Goal: Information Seeking & Learning: Understand process/instructions

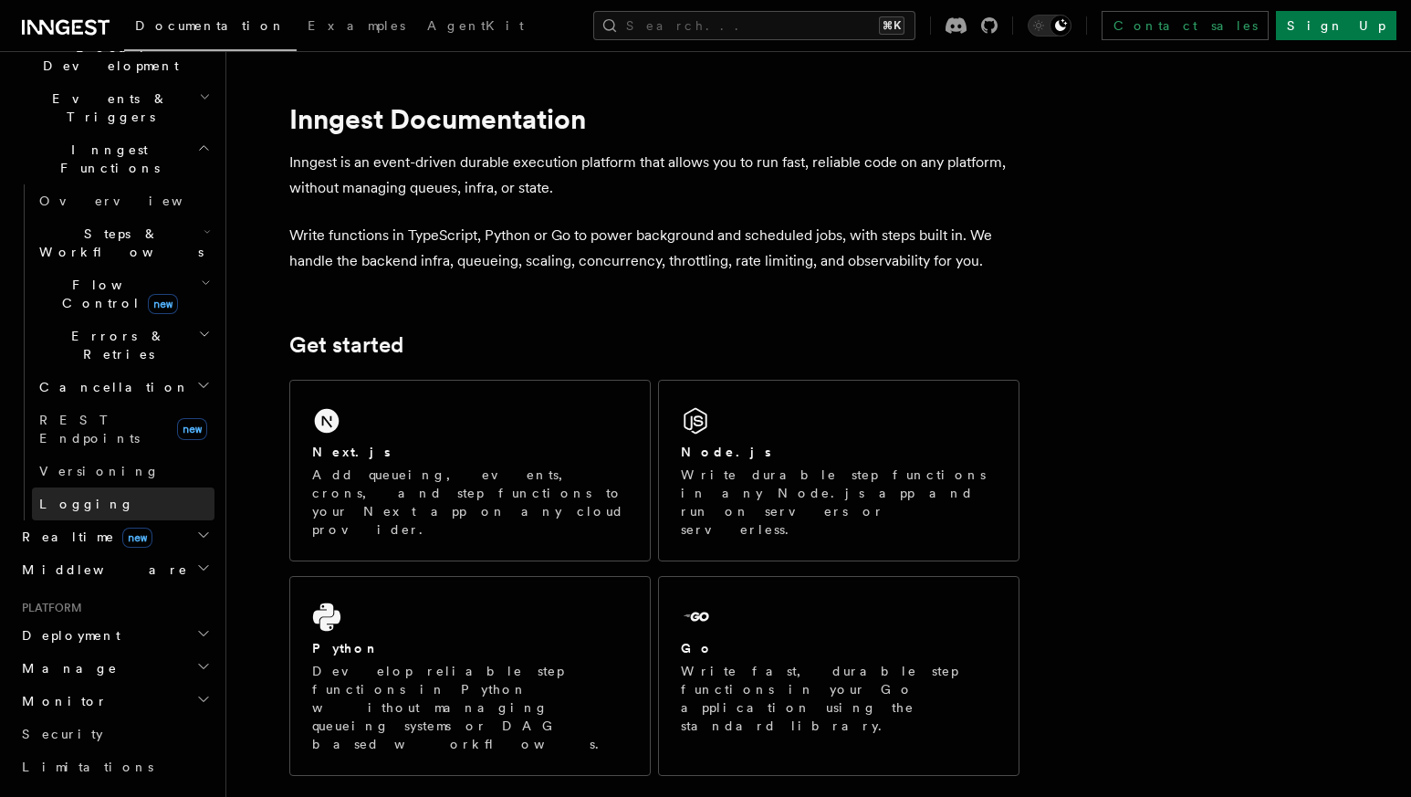
scroll to position [414, 0]
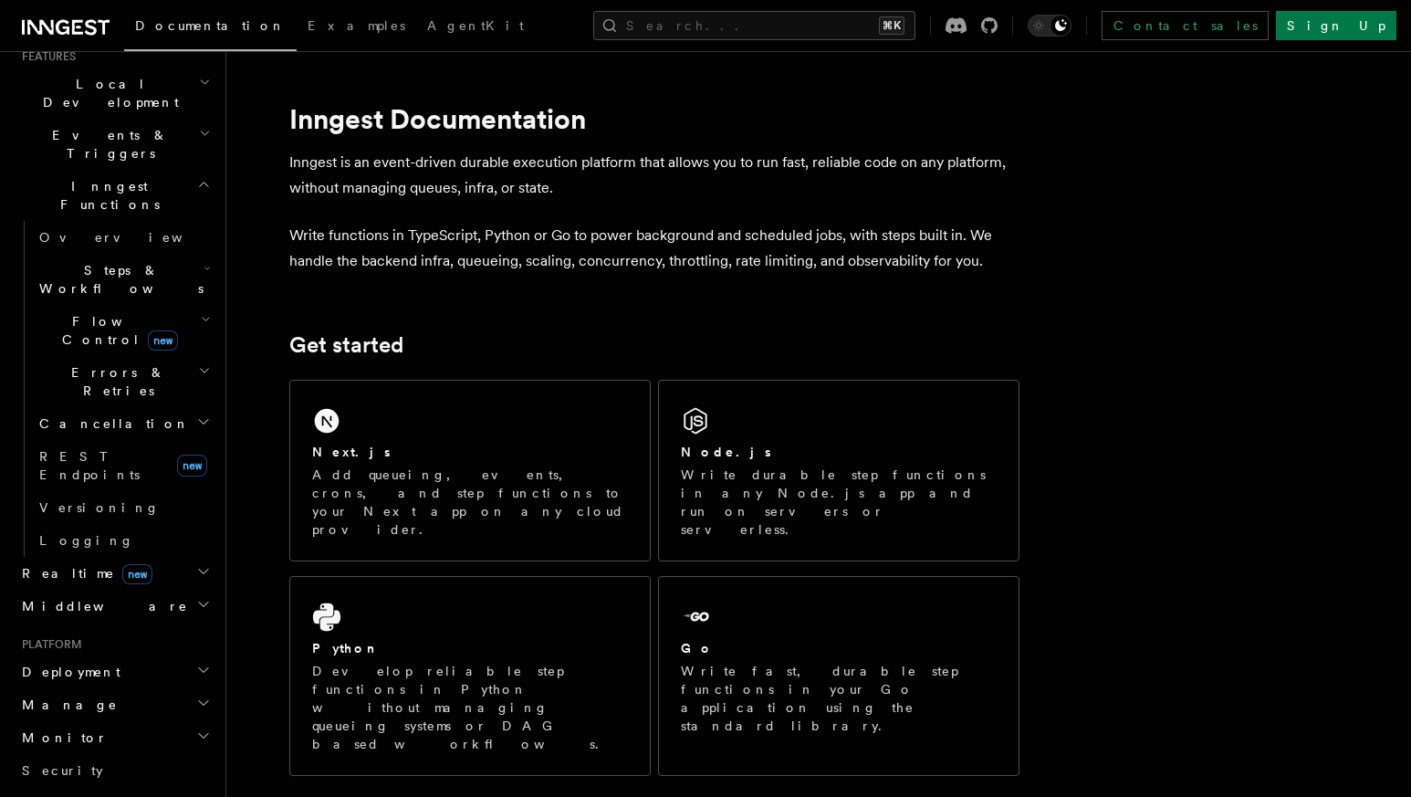
click at [101, 655] on h2 "Deployment" at bounding box center [115, 671] width 200 height 33
click at [79, 697] on span "Overview" at bounding box center [133, 704] width 188 height 15
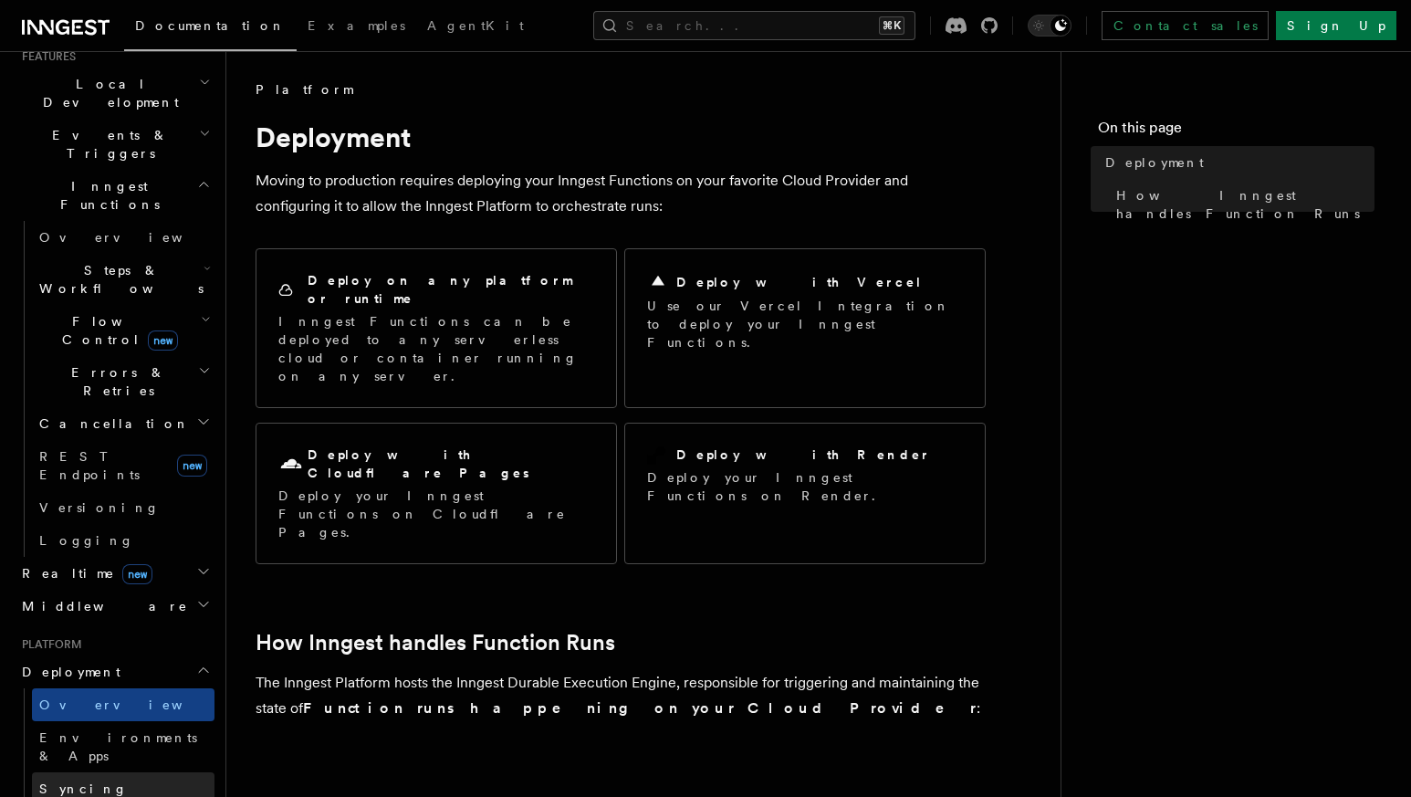
click at [85, 781] on span "Syncing" at bounding box center [83, 788] width 89 height 15
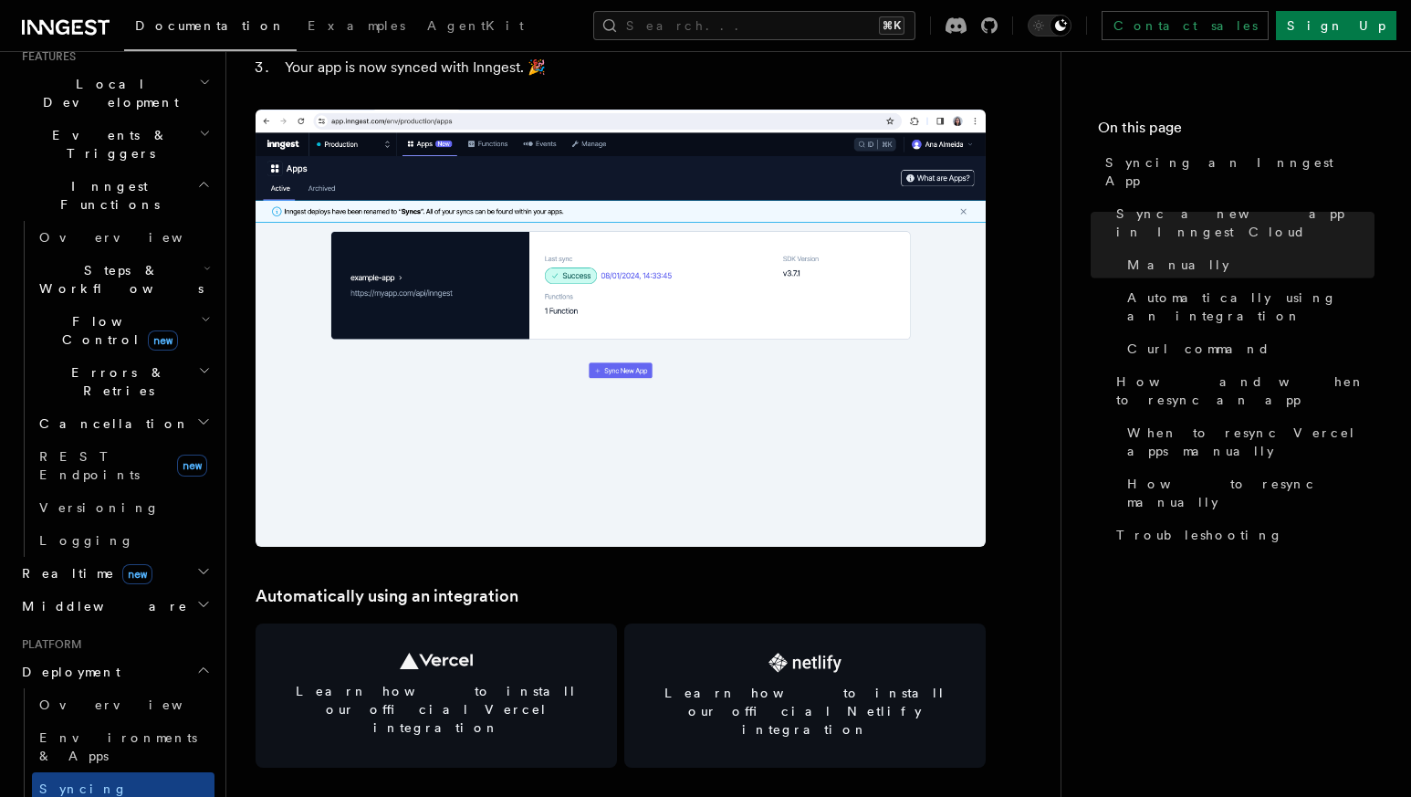
scroll to position [2042, 0]
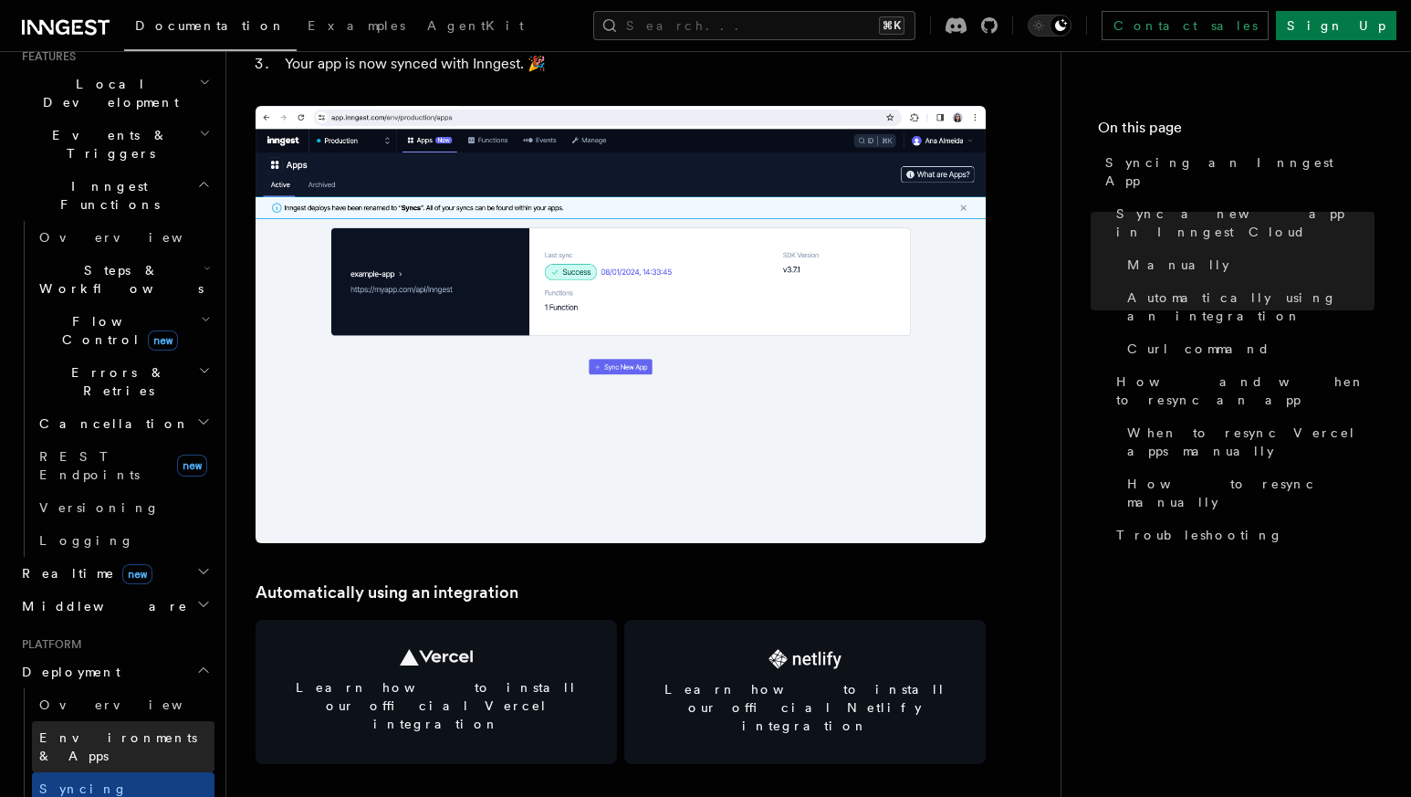
click at [78, 721] on link "Environments & Apps" at bounding box center [123, 746] width 183 height 51
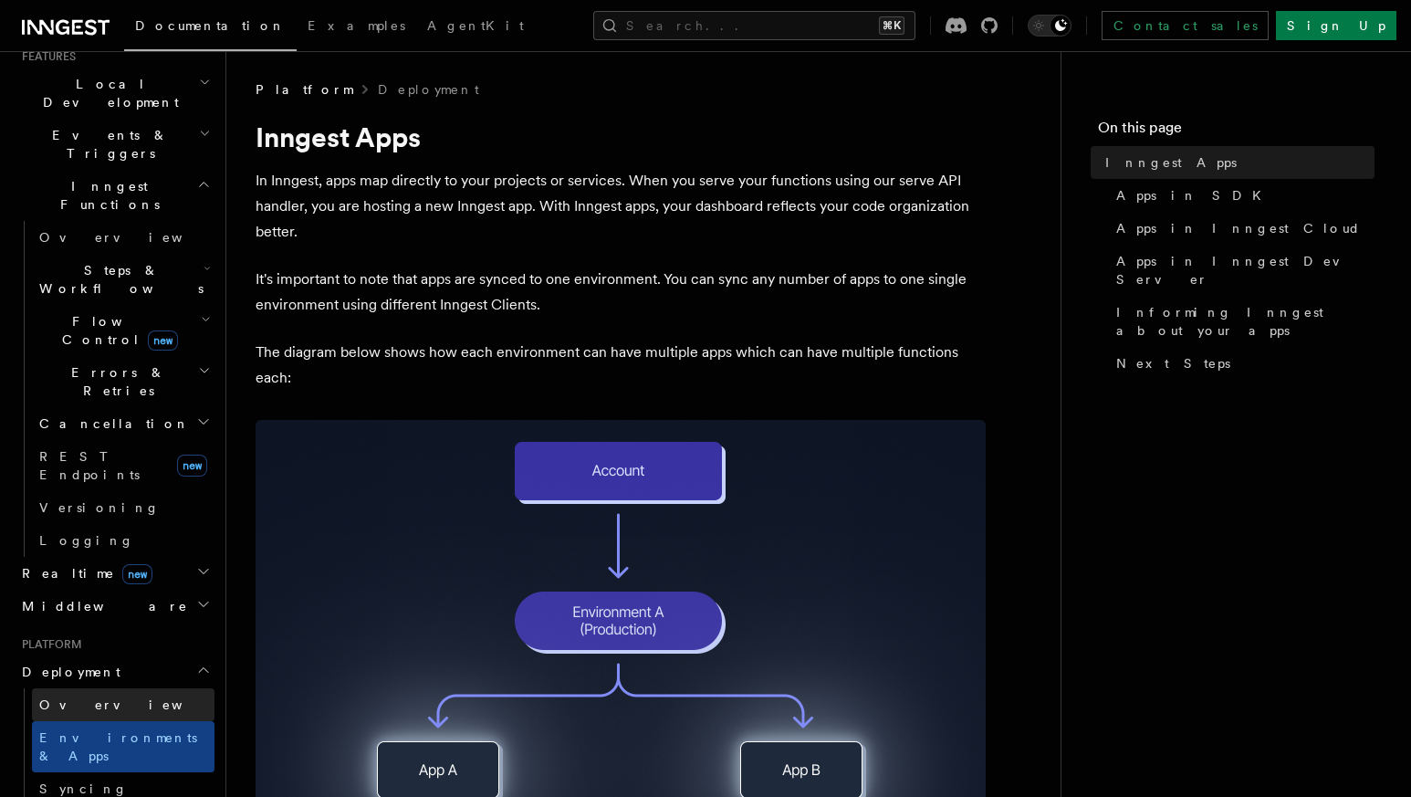
click at [108, 688] on link "Overview" at bounding box center [123, 704] width 183 height 33
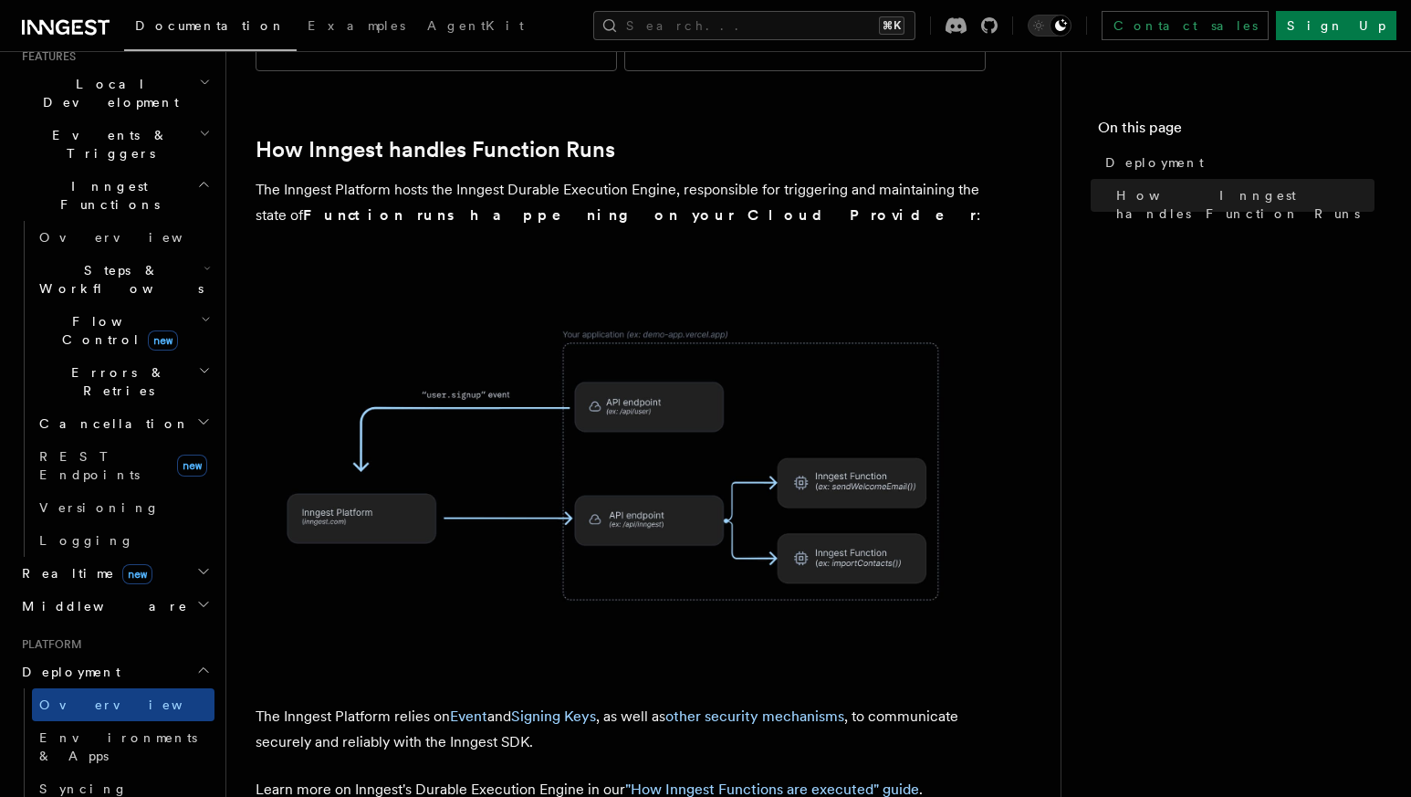
scroll to position [760, 0]
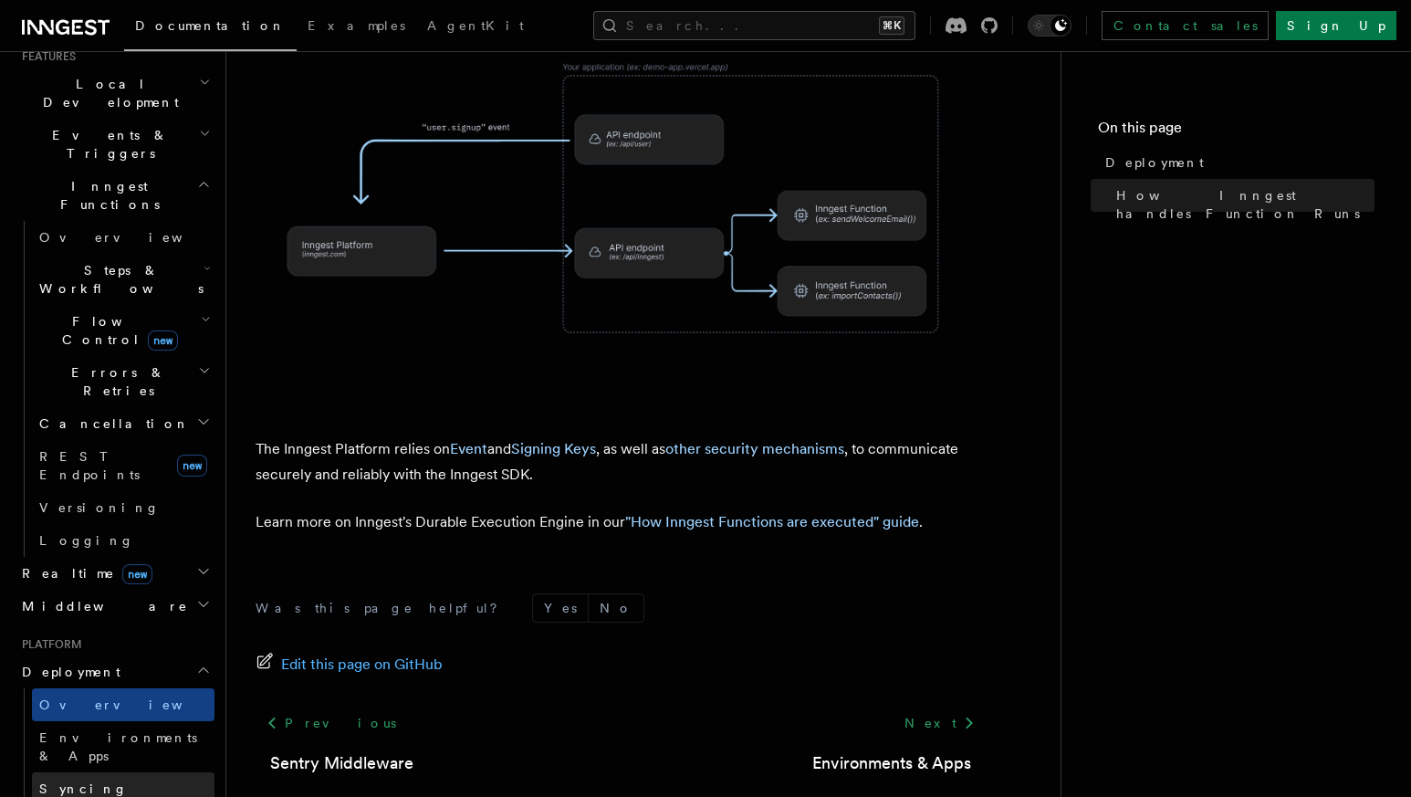
click at [90, 772] on link "Syncing" at bounding box center [123, 788] width 183 height 33
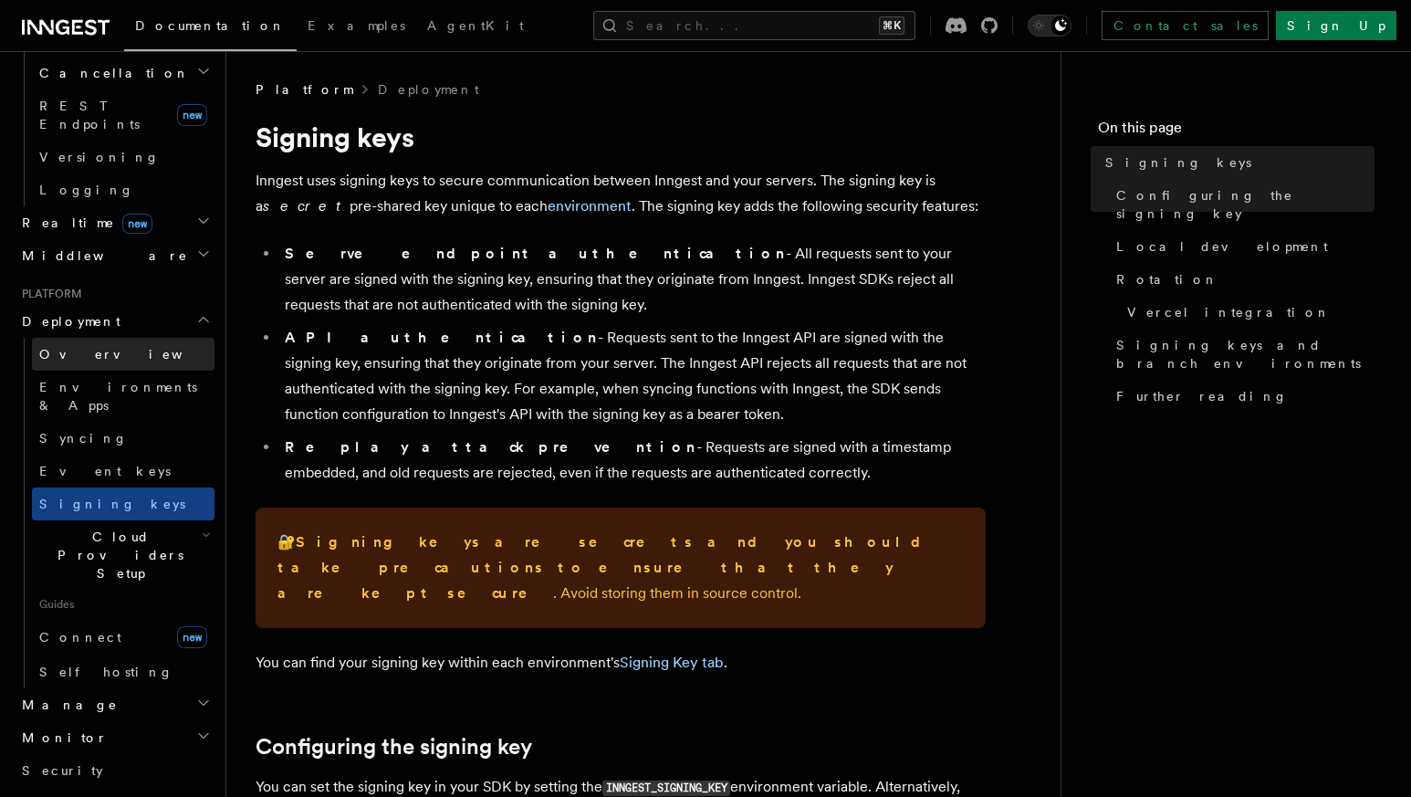
click at [85, 347] on span "Overview" at bounding box center [133, 354] width 188 height 15
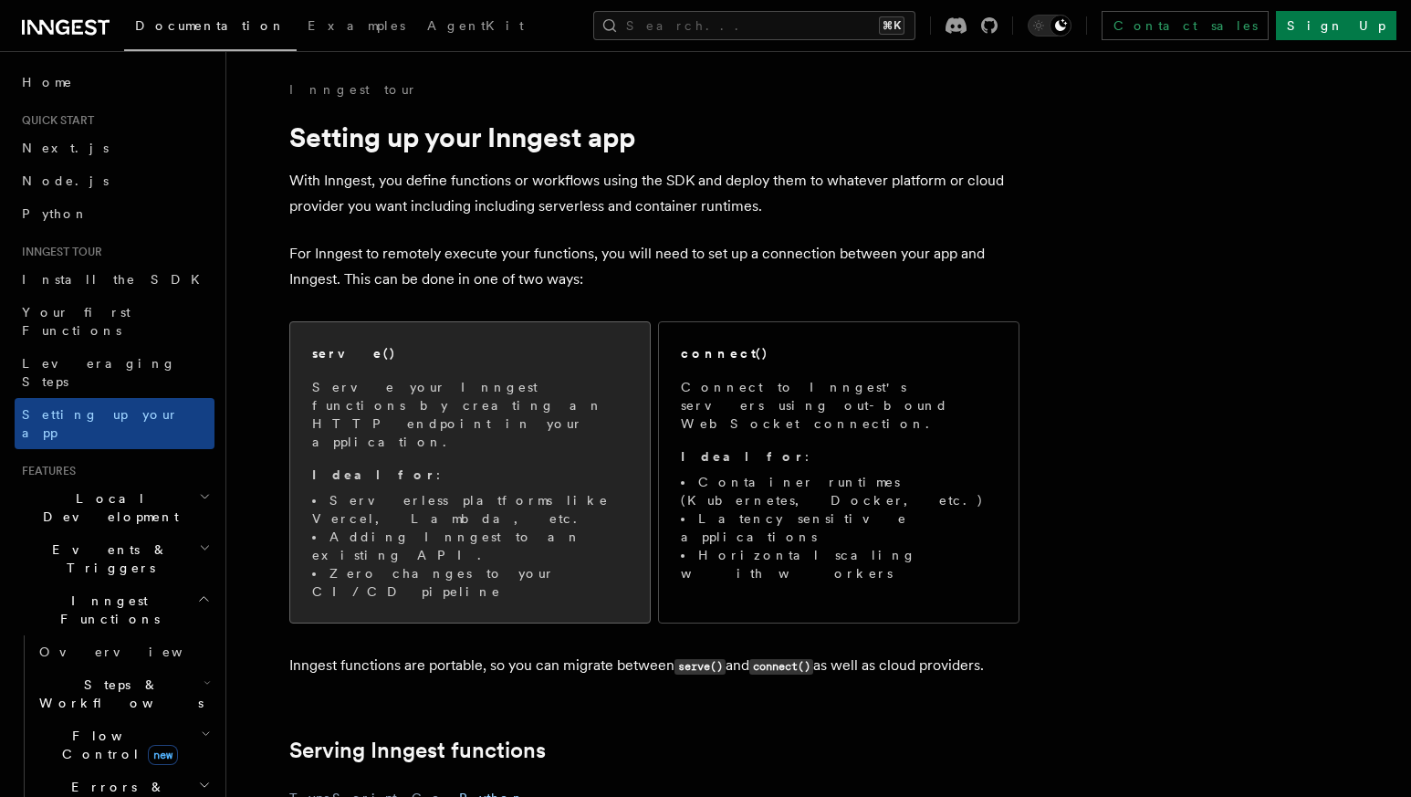
click at [516, 354] on div "serve()" at bounding box center [470, 353] width 316 height 19
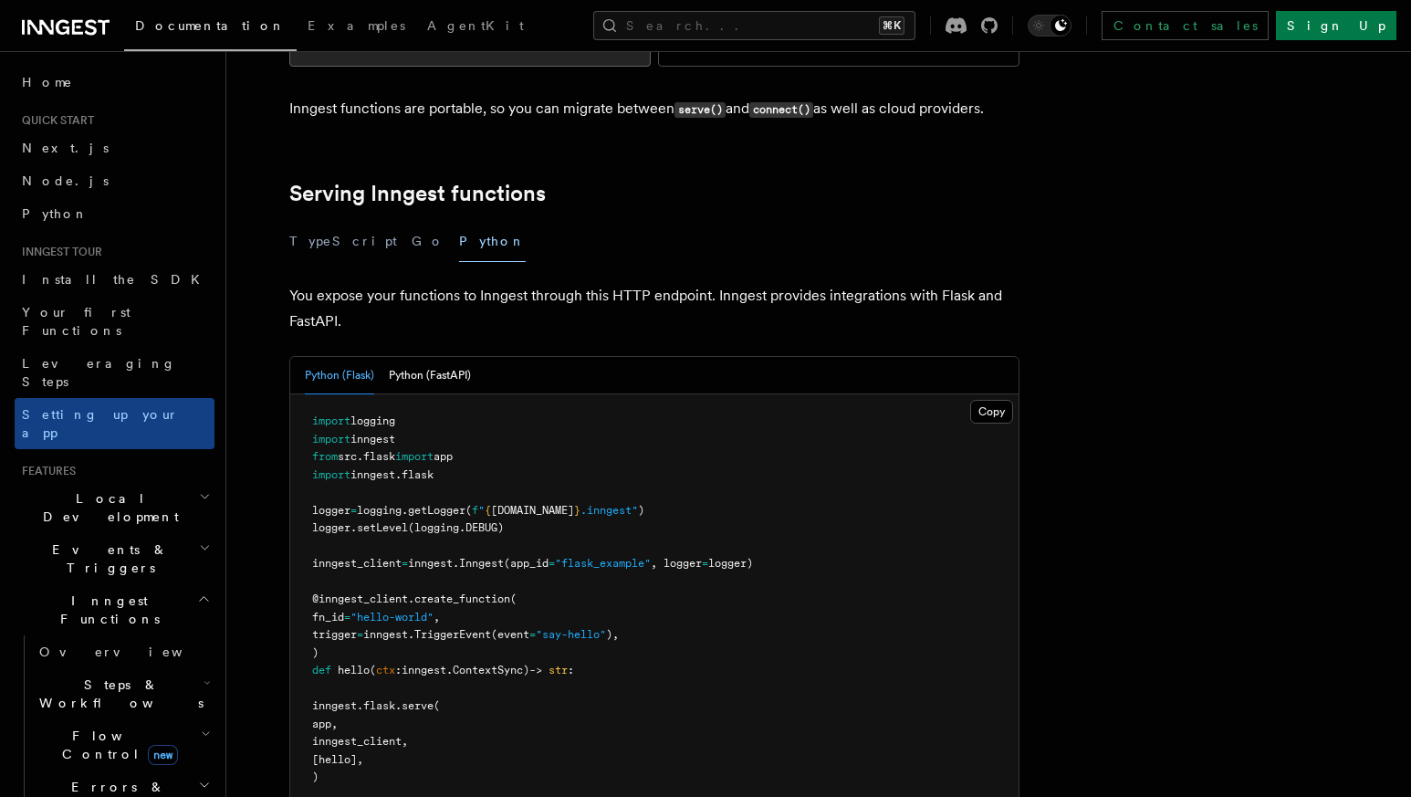
scroll to position [559, 0]
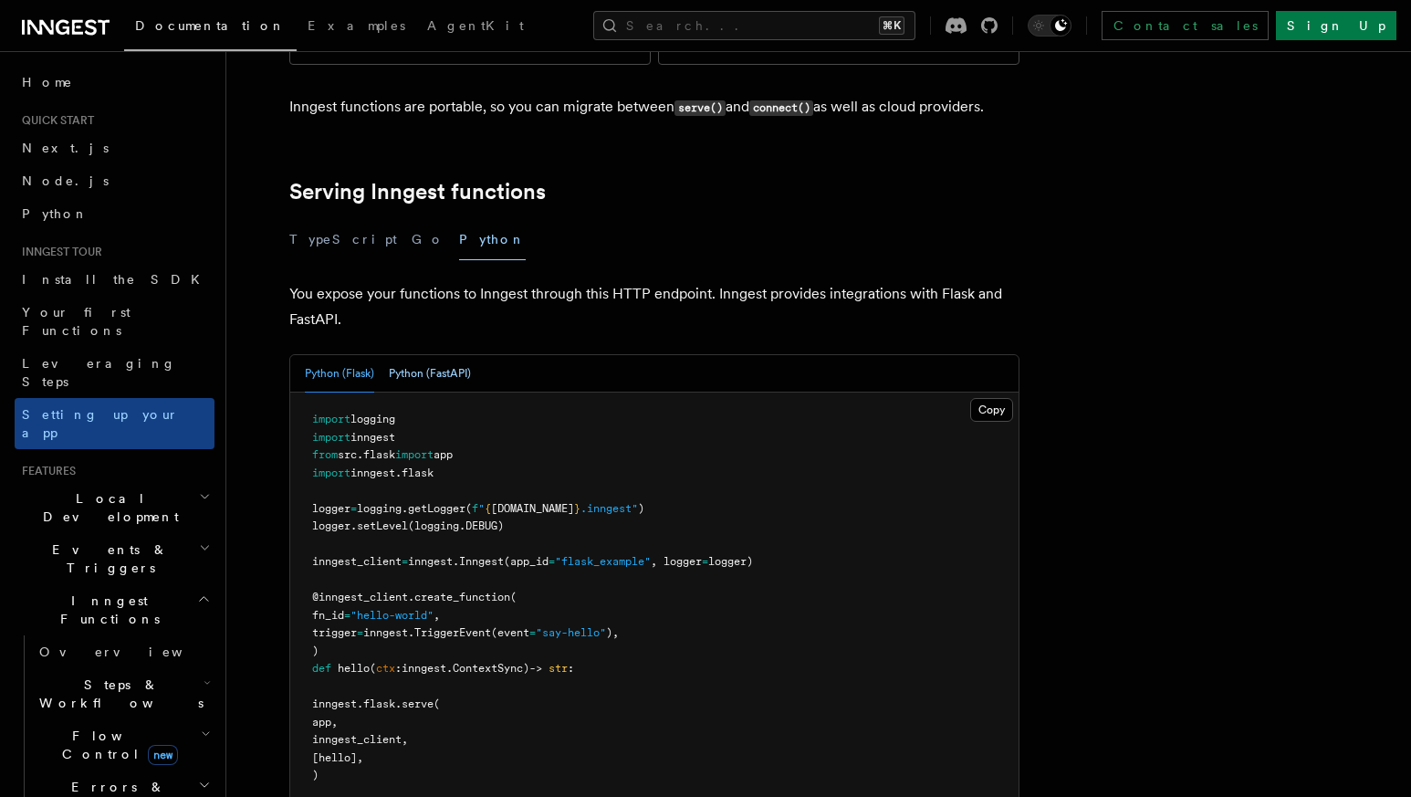
click at [434, 355] on button "Python (FastAPI)" at bounding box center [430, 373] width 82 height 37
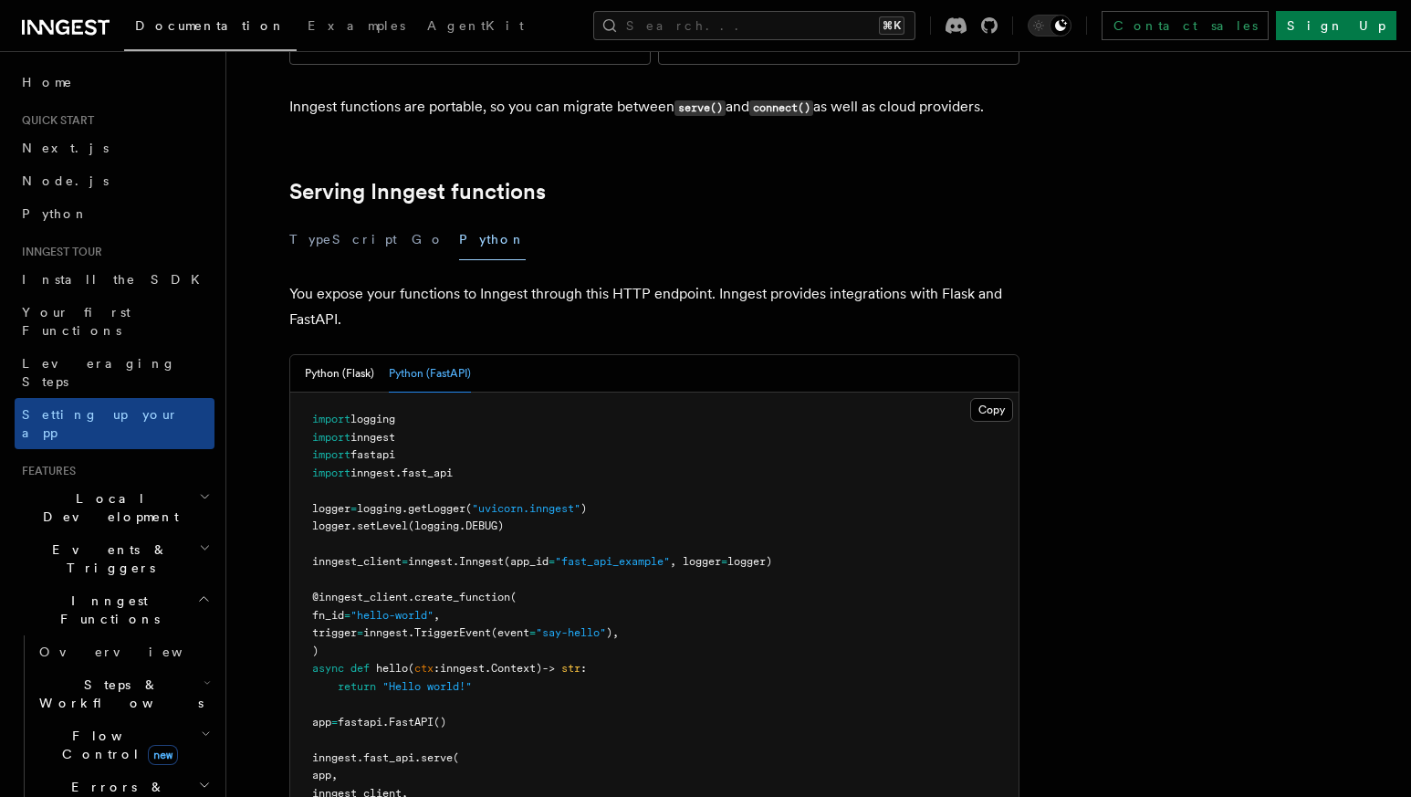
click at [447, 355] on button "Python (FastAPI)" at bounding box center [430, 373] width 82 height 37
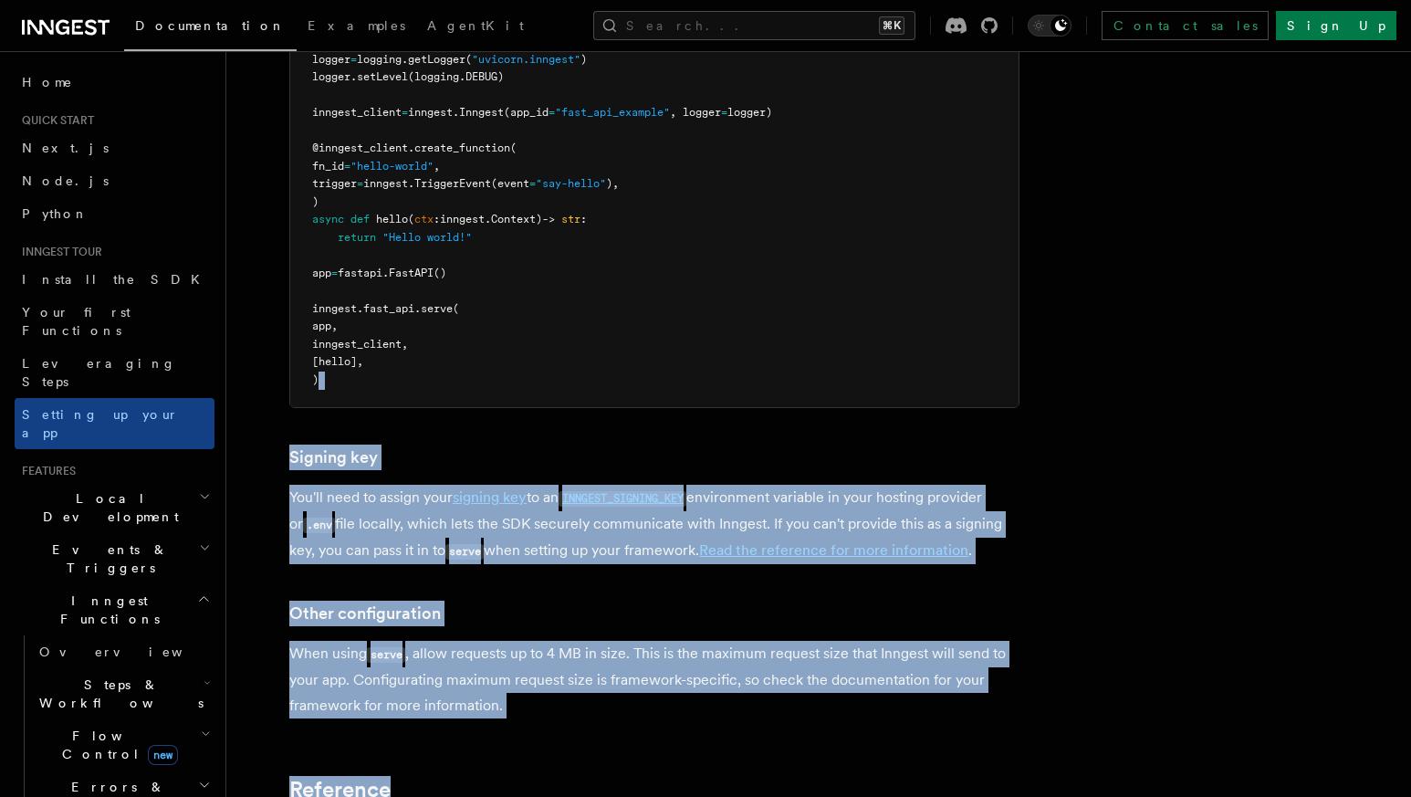
drag, startPoint x: 405, startPoint y: 738, endPoint x: 402, endPoint y: 715, distance: 23.9
click at [402, 715] on article "Inngest tour Setting up your Inngest app With Inngest, you define functions or …" at bounding box center [771, 174] width 1031 height 2203
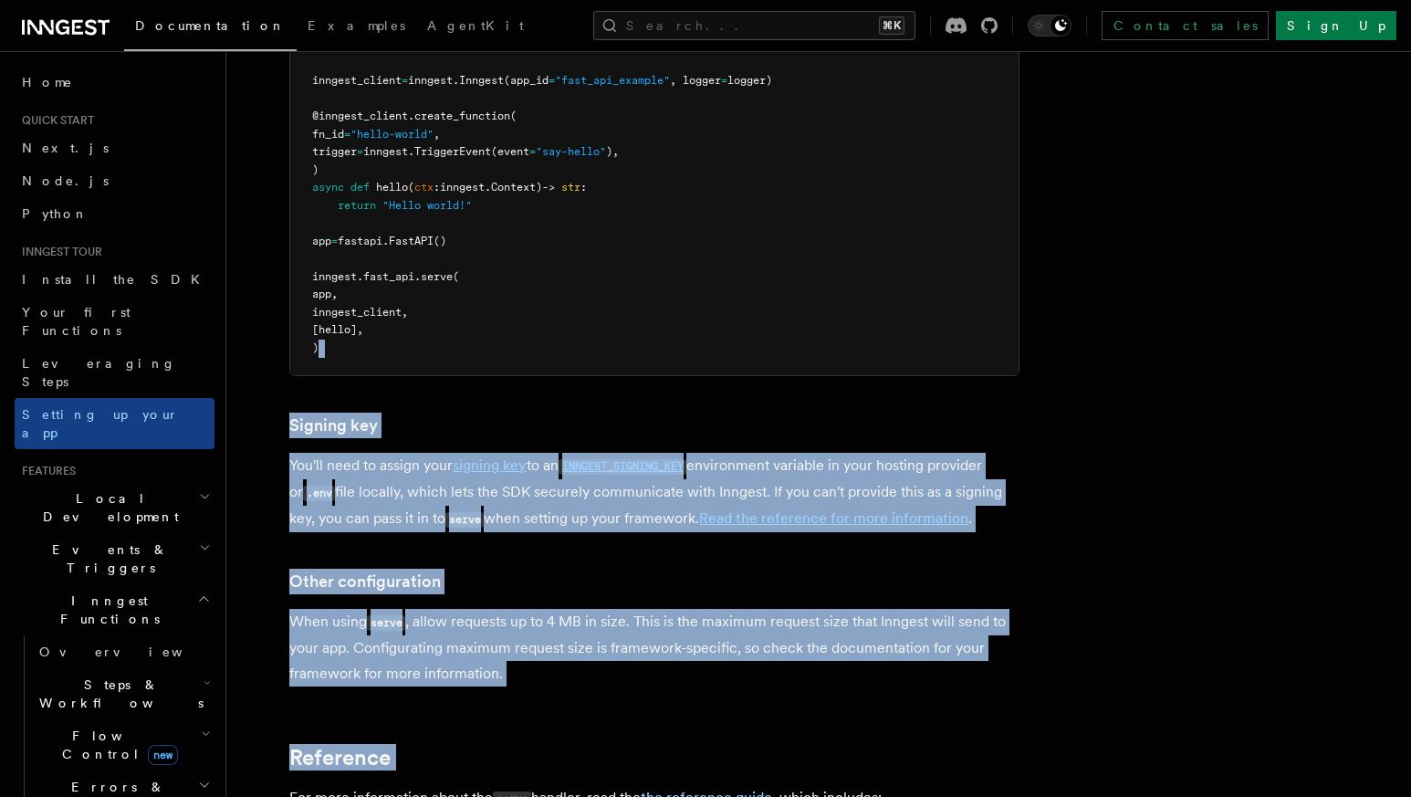
click at [477, 569] on h3 "Other configuration" at bounding box center [654, 582] width 730 height 26
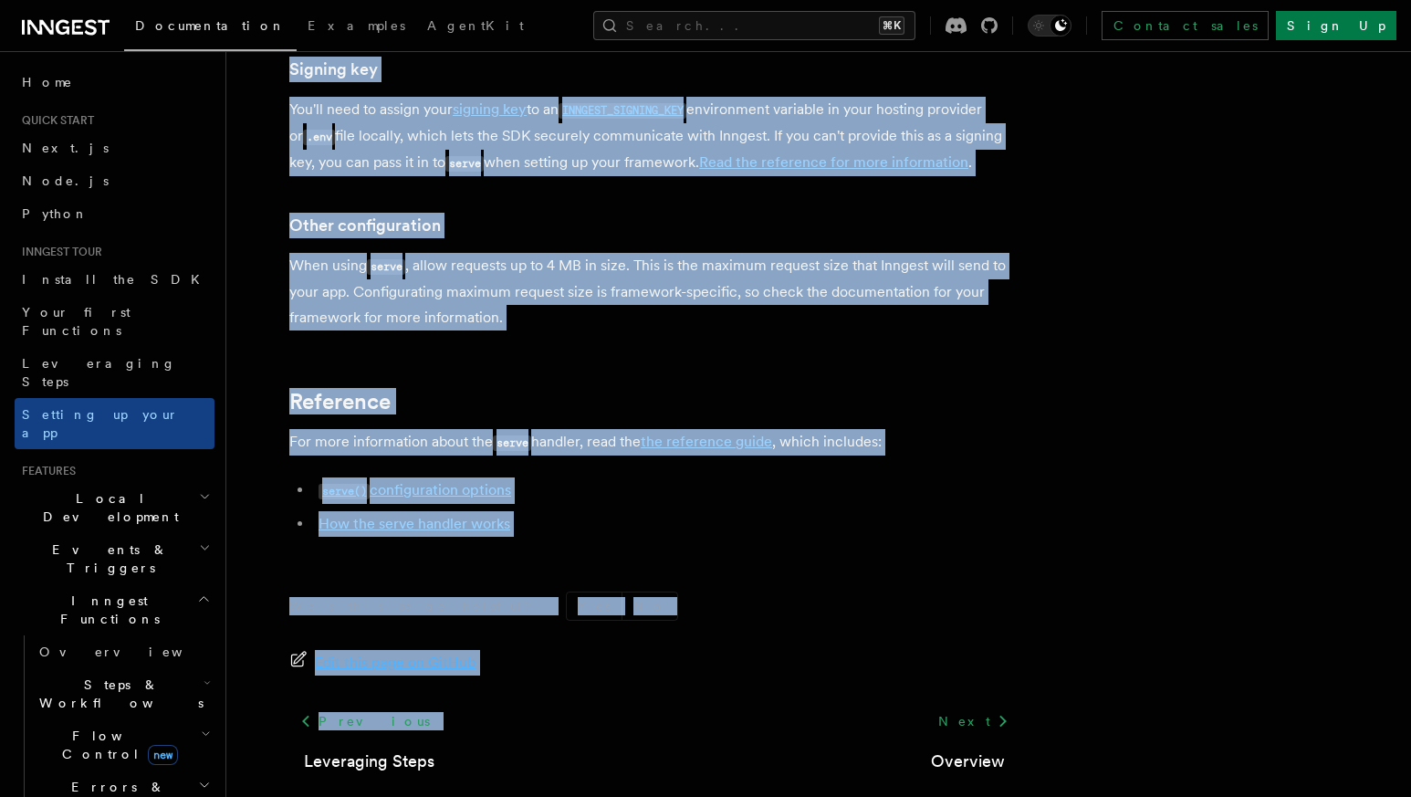
scroll to position [1395, 0]
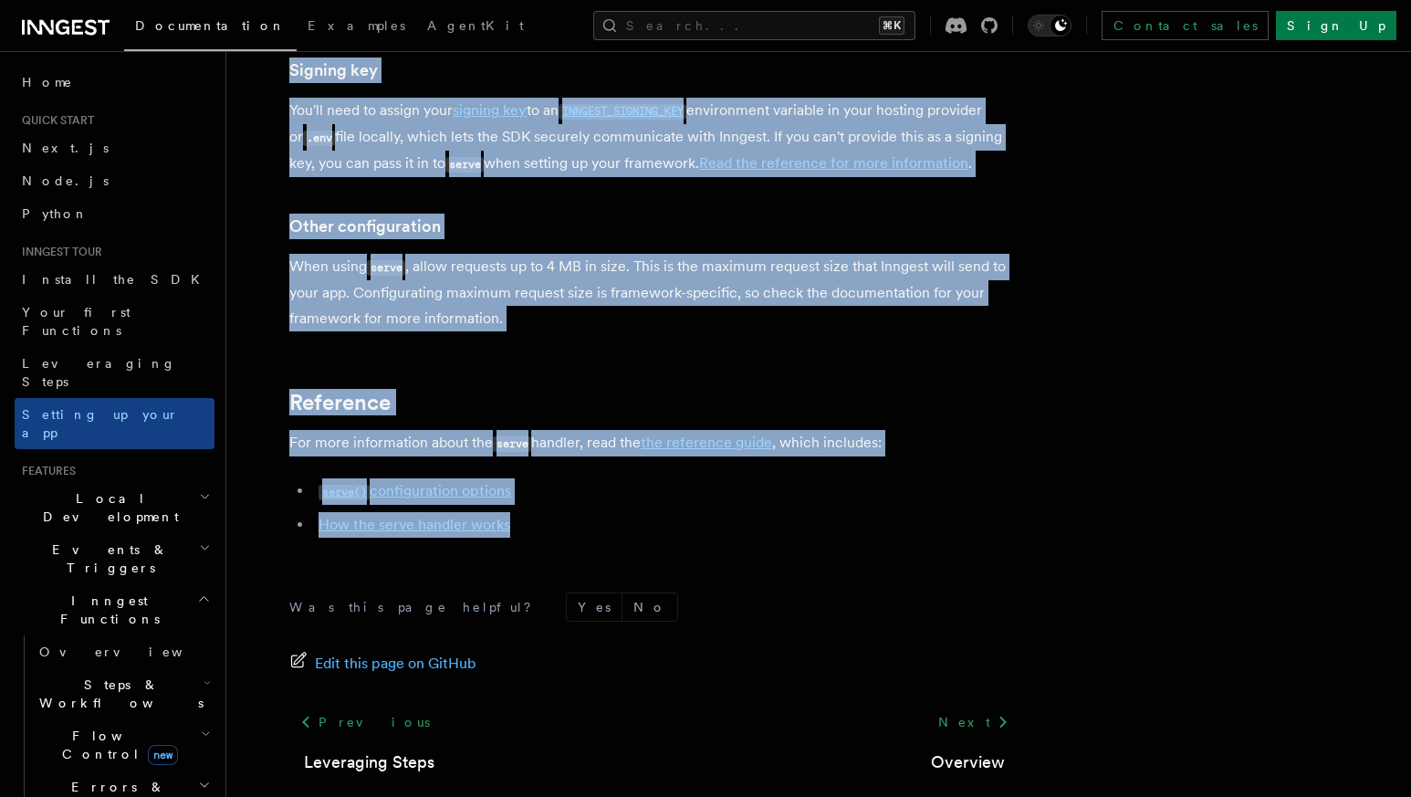
drag, startPoint x: 287, startPoint y: 112, endPoint x: 603, endPoint y: 439, distance: 455.0
copy article "Setting up your Inngest app With Inngest, you define functions or workflows usi…"
click at [603, 512] on li "How the serve handler works" at bounding box center [666, 525] width 706 height 26
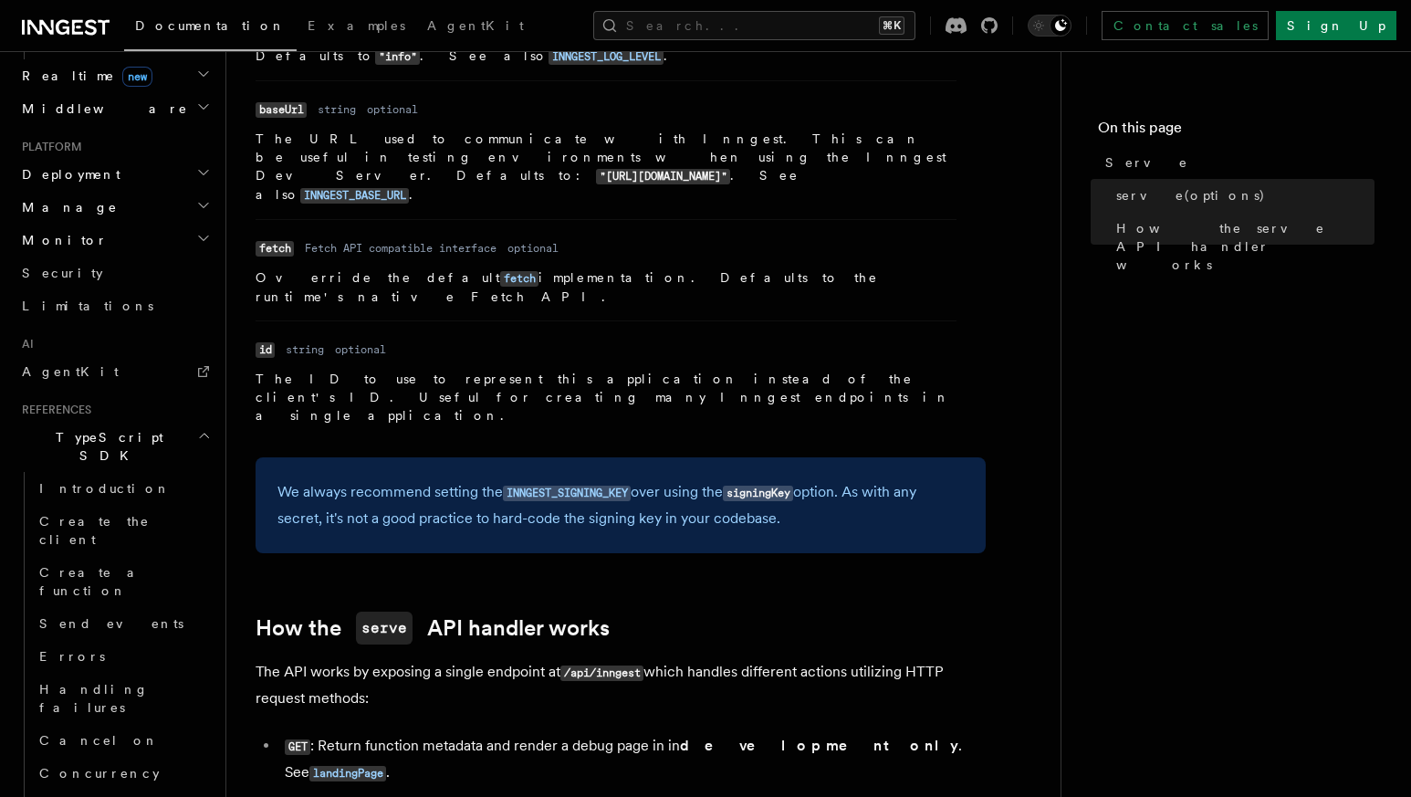
scroll to position [1269, 0]
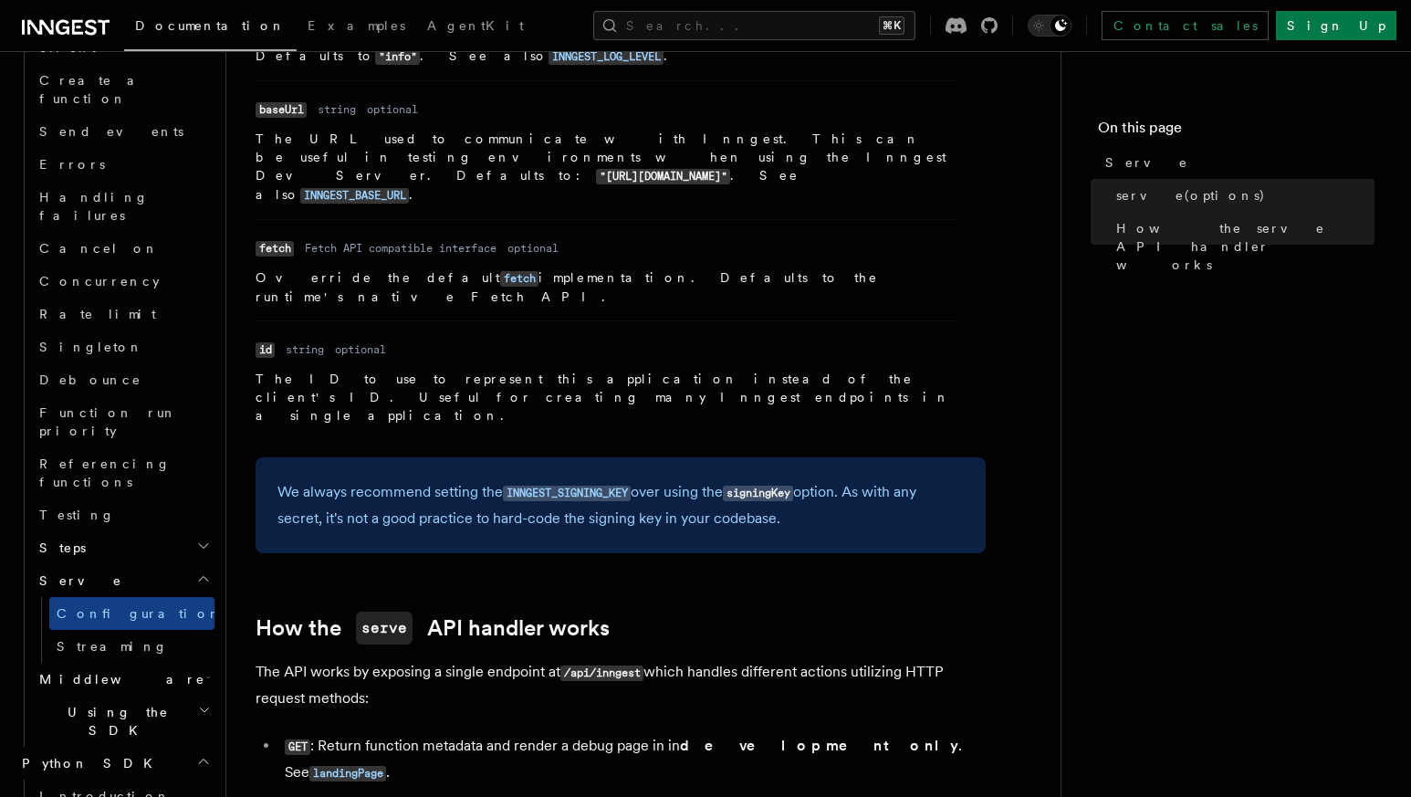
scroll to position [1412, 0]
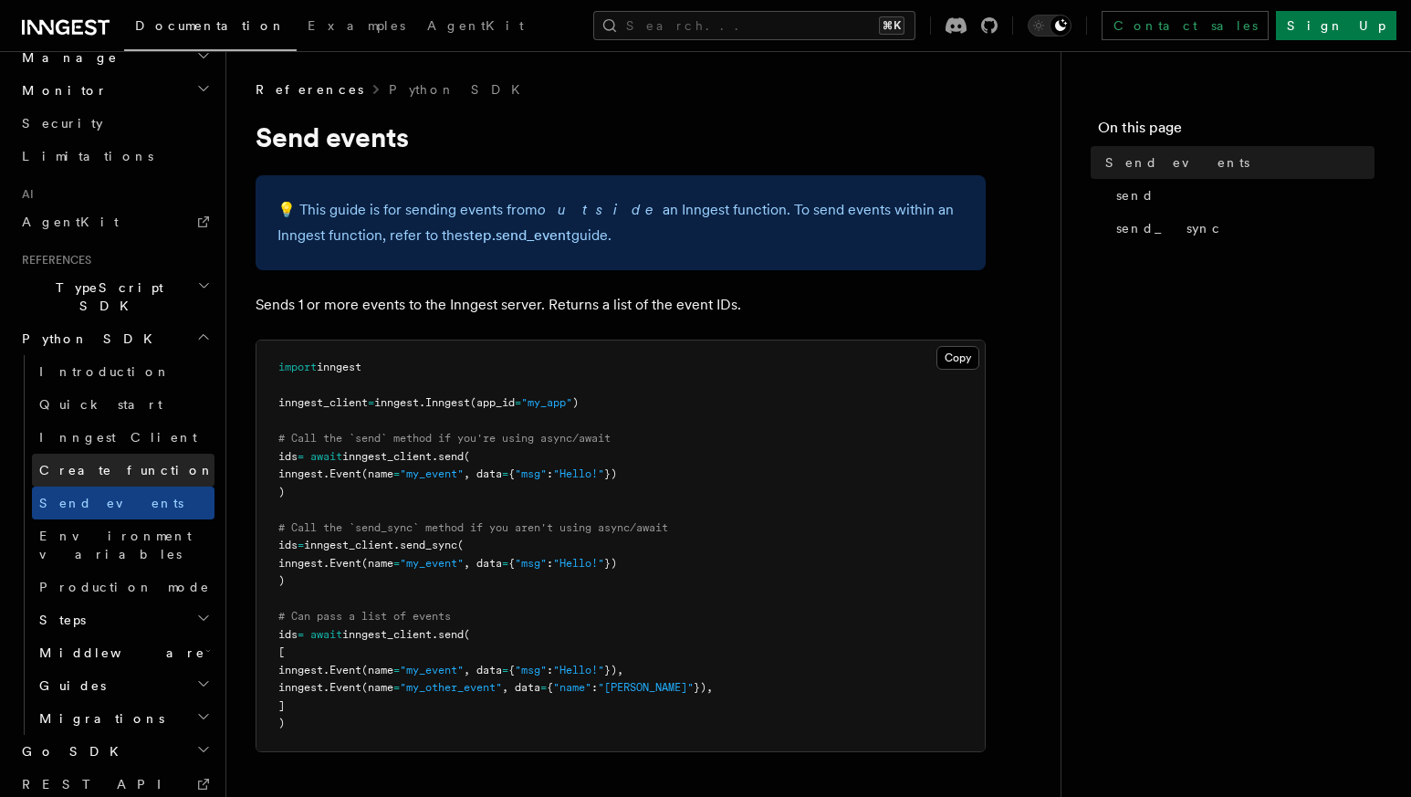
click at [92, 454] on link "Create function" at bounding box center [123, 470] width 183 height 33
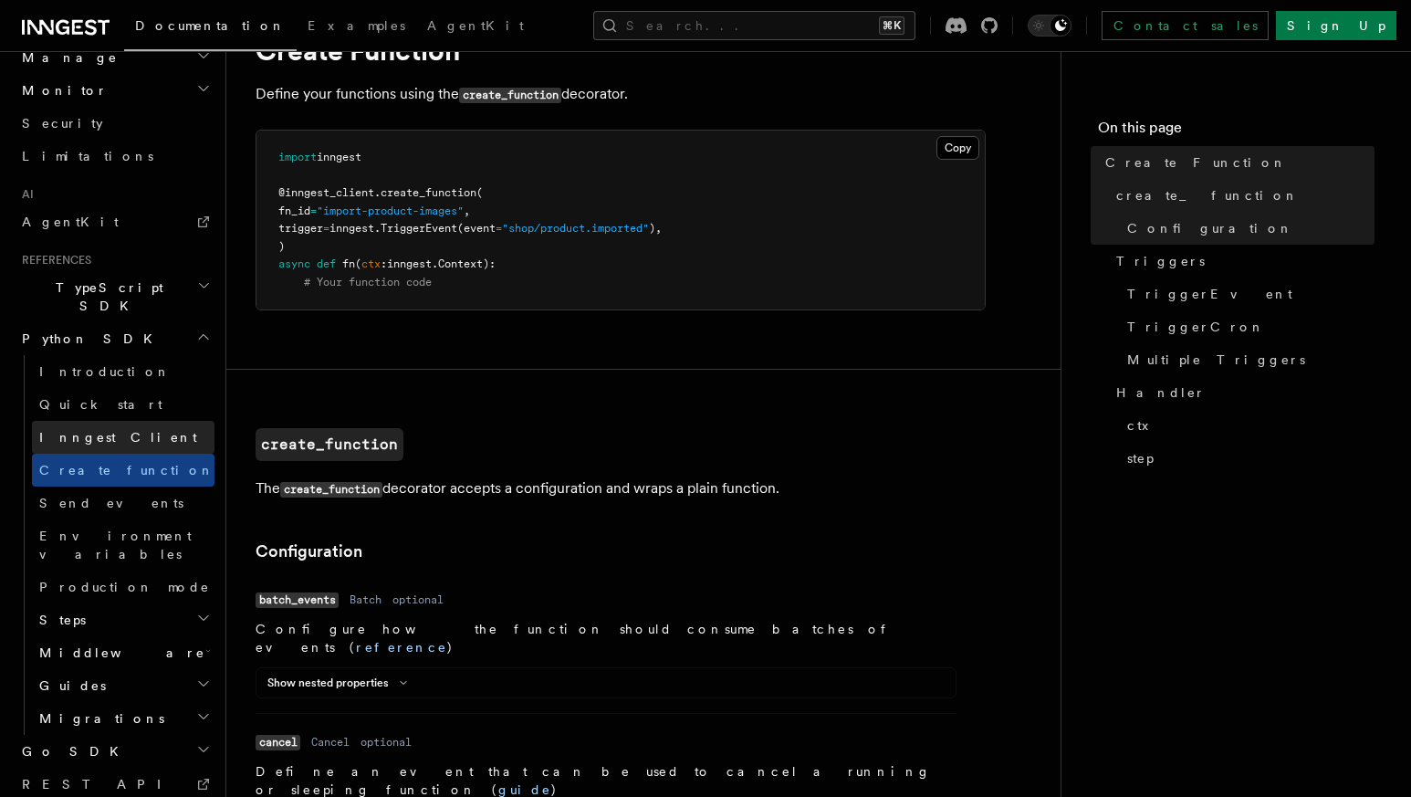
scroll to position [88, 0]
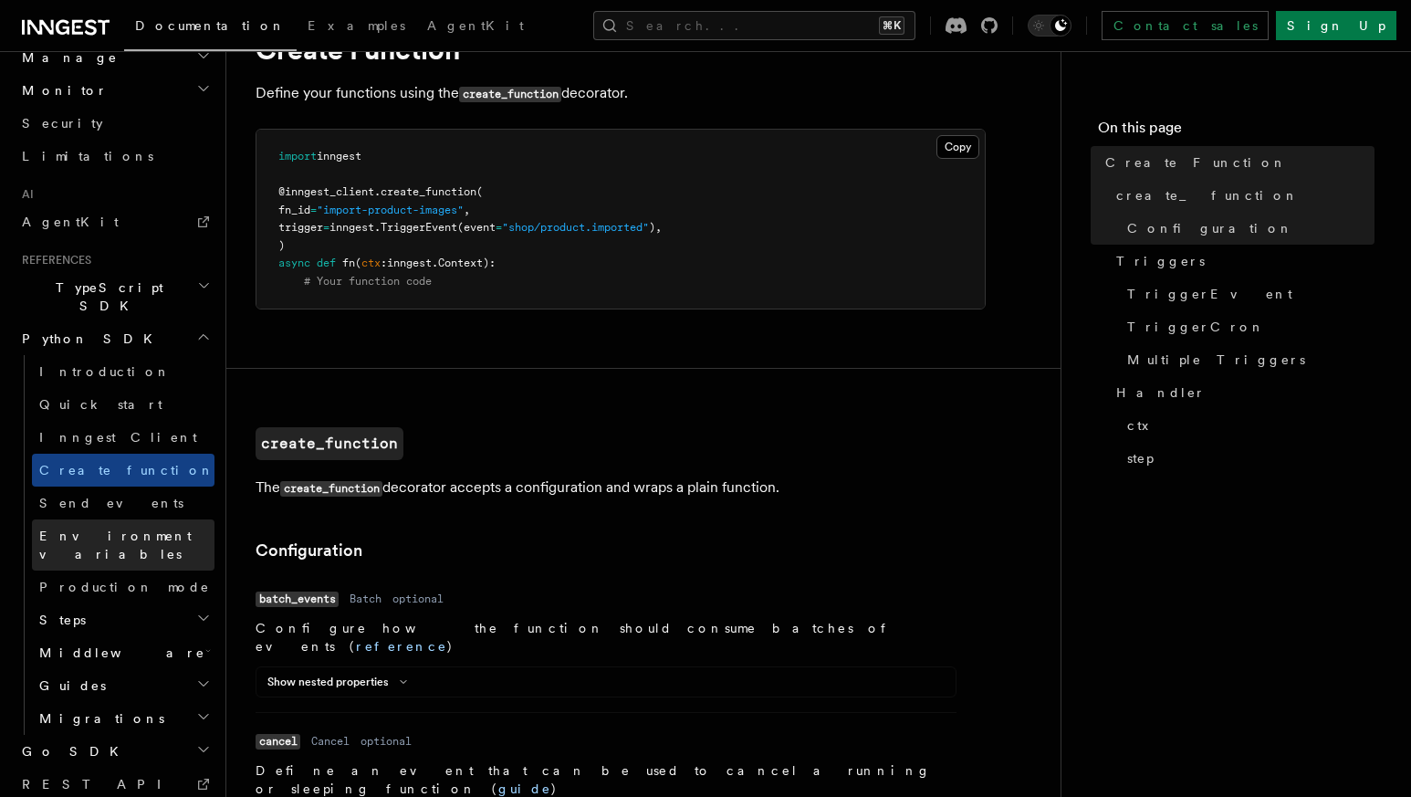
click at [90, 528] on span "Environment variables" at bounding box center [115, 544] width 152 height 33
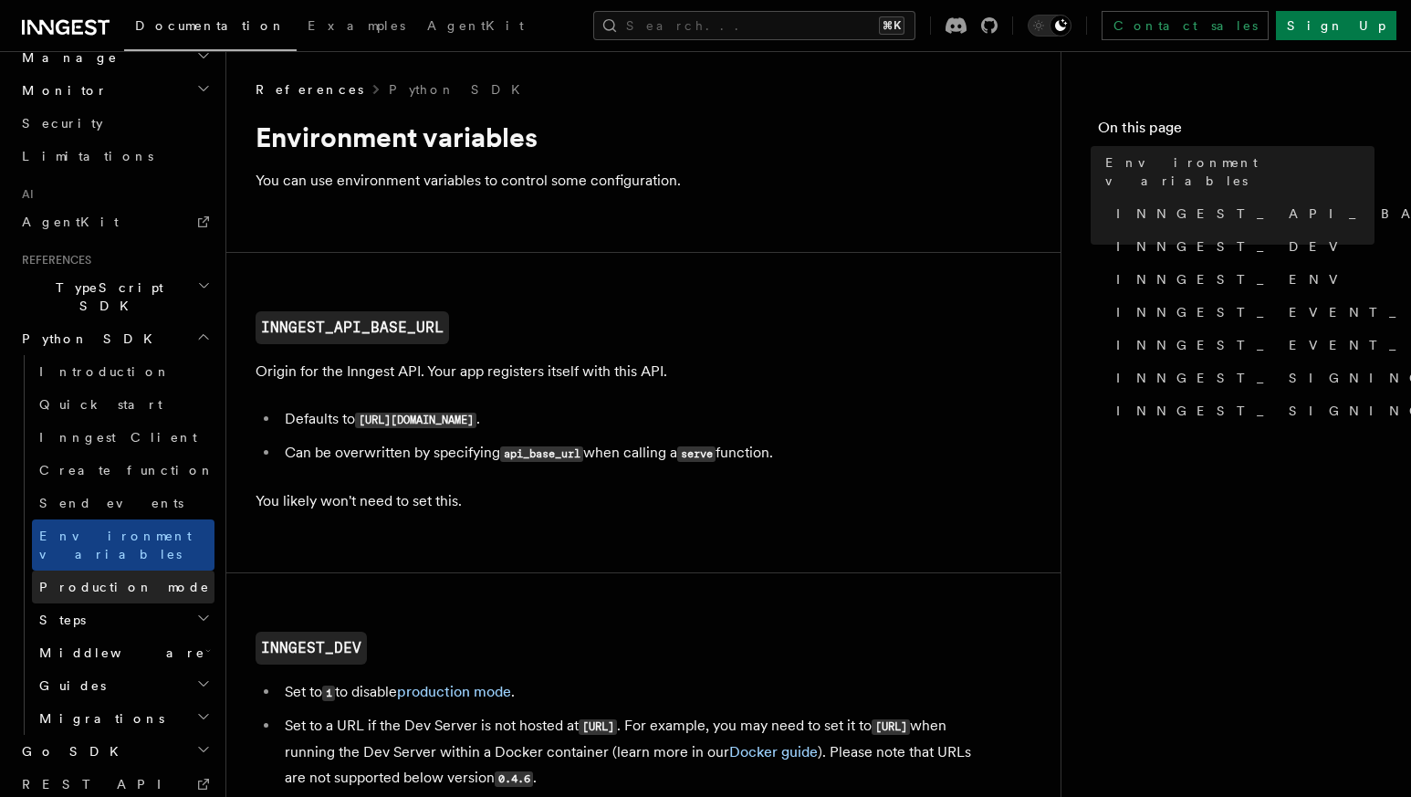
click at [85, 580] on span "Production mode" at bounding box center [124, 587] width 171 height 15
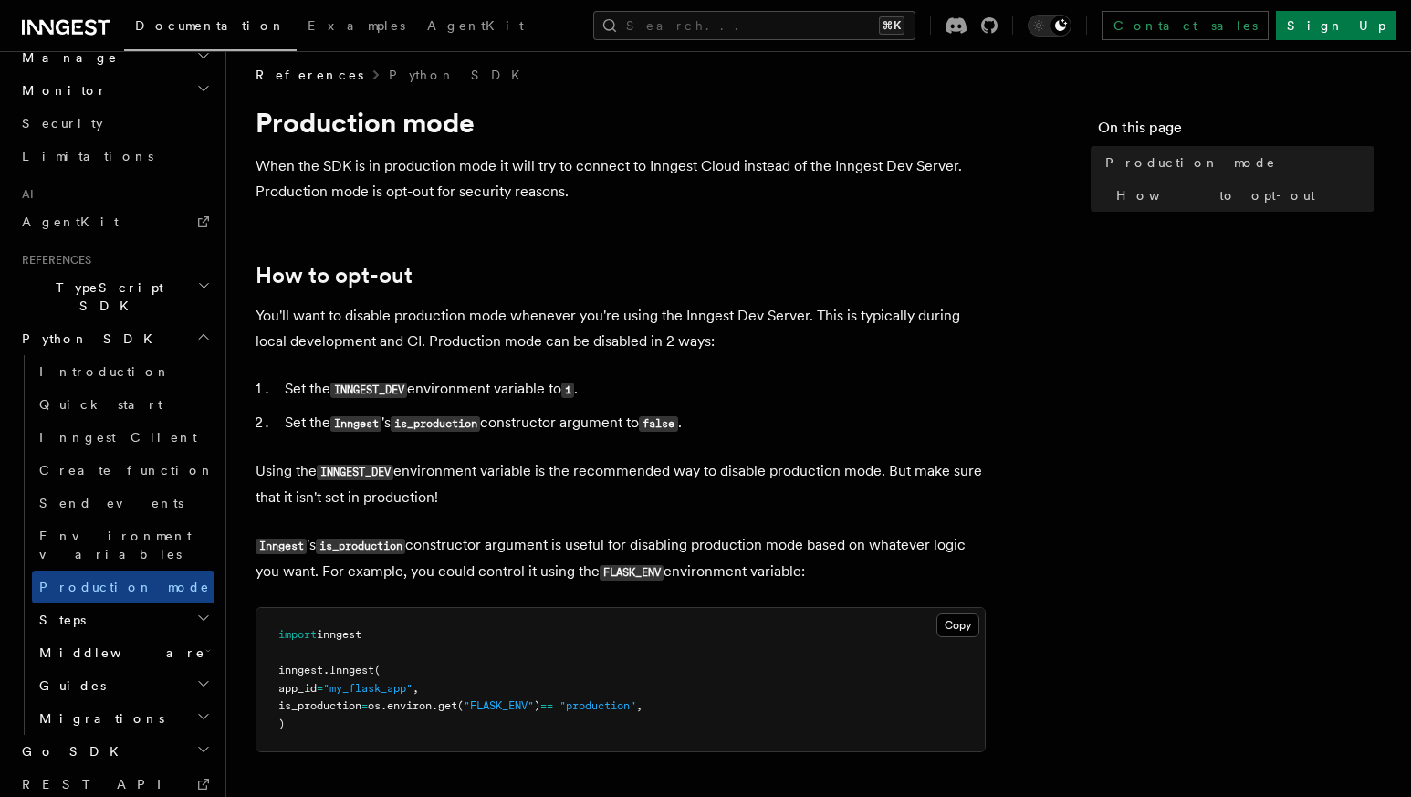
scroll to position [14, 0]
click at [579, 315] on p "You'll want to disable production mode whenever you're using the Inngest Dev Se…" at bounding box center [621, 329] width 730 height 51
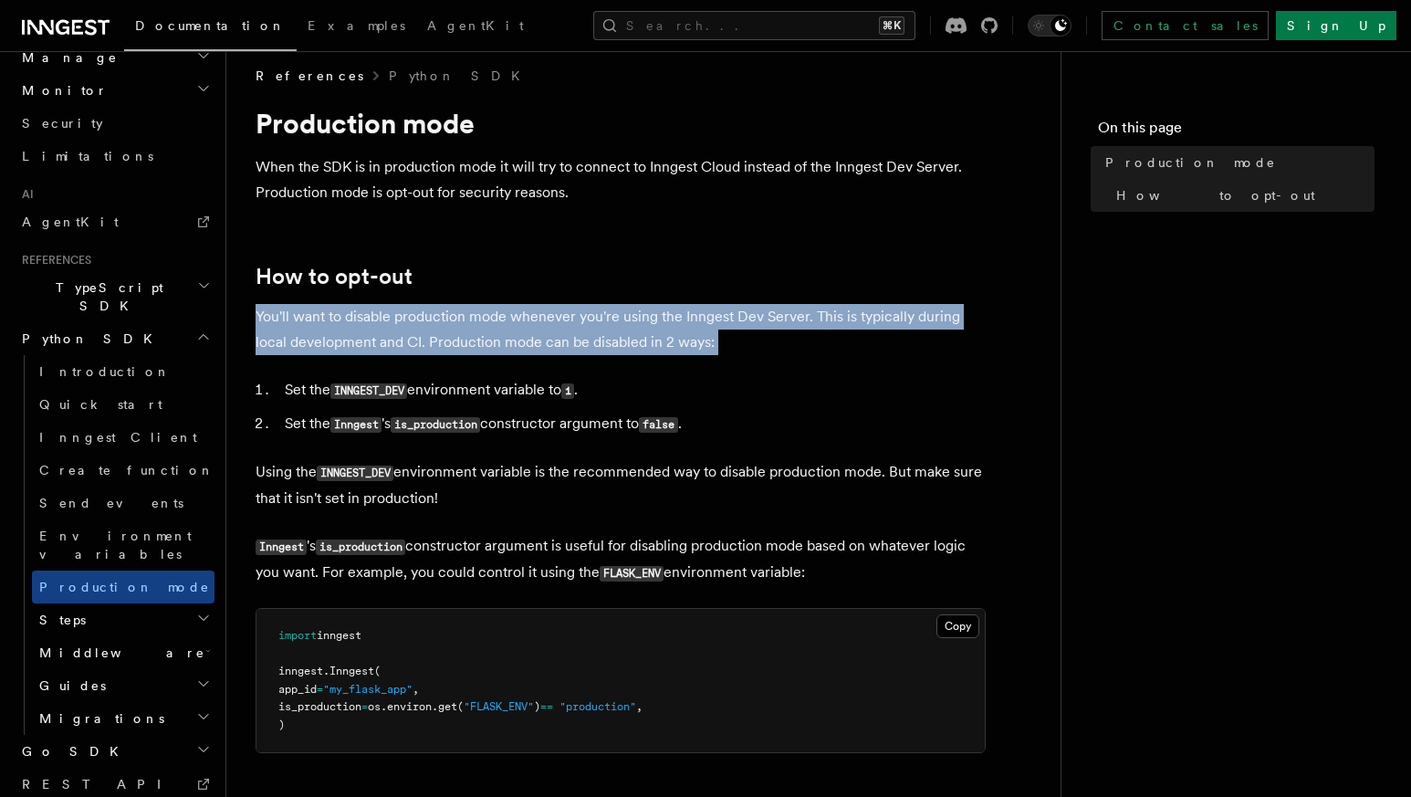
click at [579, 315] on p "You'll want to disable production mode whenever you're using the Inngest Dev Se…" at bounding box center [621, 329] width 730 height 51
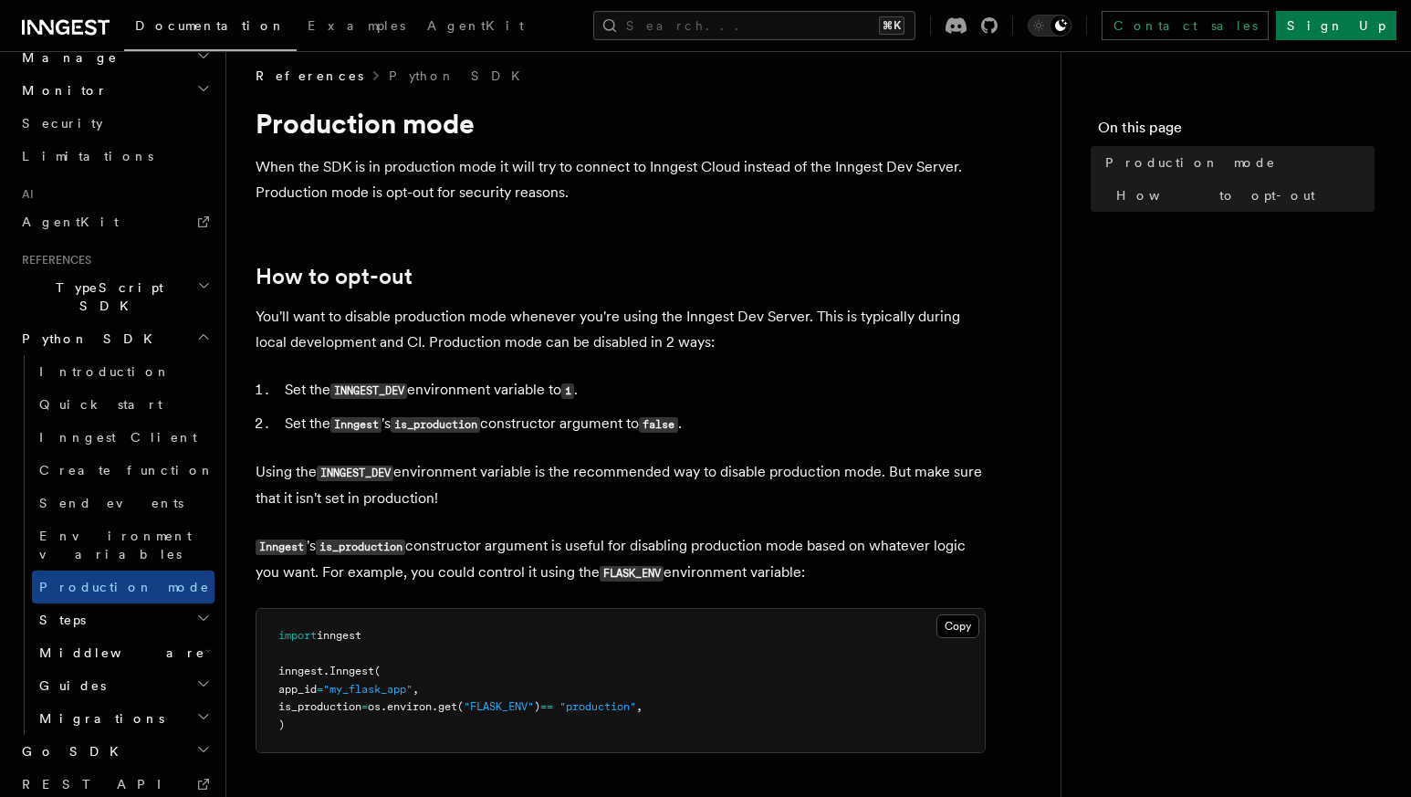
click at [605, 367] on article "References Python SDK Production mode When the SDK is in production mode it wil…" at bounding box center [644, 591] width 776 height 1049
